Goal: Task Accomplishment & Management: Manage account settings

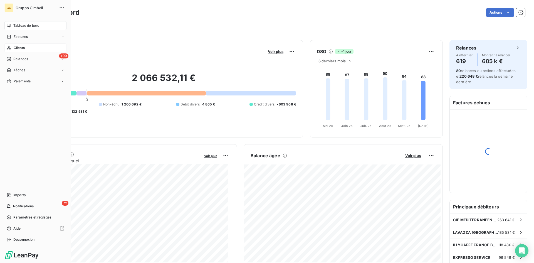
click at [19, 48] on span "Clients" at bounding box center [19, 47] width 11 height 5
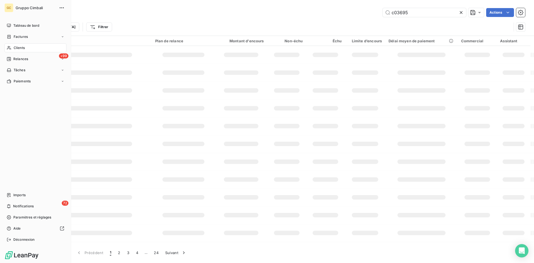
type input "c03695"
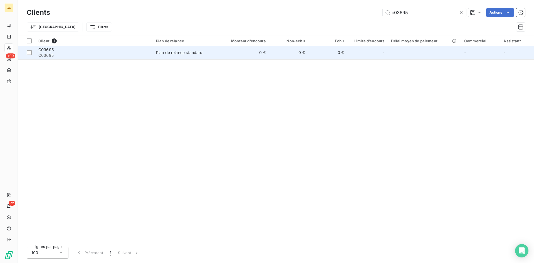
click at [44, 50] on span "C03695" at bounding box center [45, 49] width 15 height 5
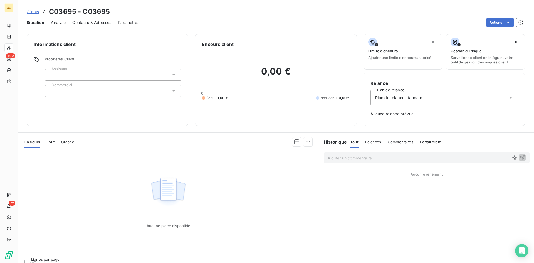
click at [86, 23] on span "Contacts & Adresses" at bounding box center [91, 23] width 39 height 6
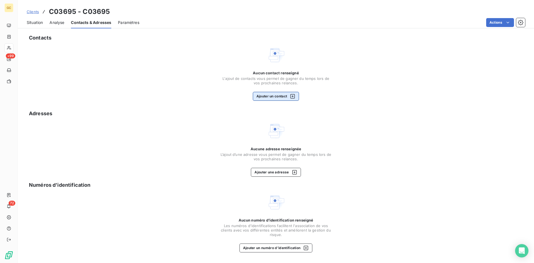
click at [268, 96] on button "Ajouter un contact" at bounding box center [276, 96] width 46 height 9
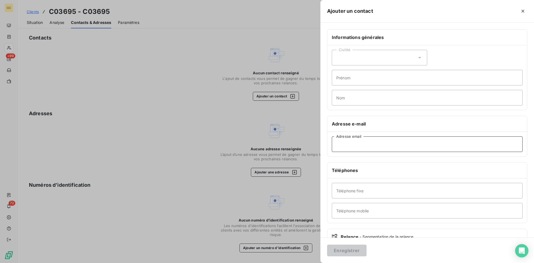
paste input "[EMAIL_ADDRESS][DOMAIN_NAME]"
type input "[EMAIL_ADDRESS][DOMAIN_NAME]"
click at [345, 251] on button "Enregistrer" at bounding box center [346, 250] width 39 height 12
